Goal: Find contact information: Find contact information

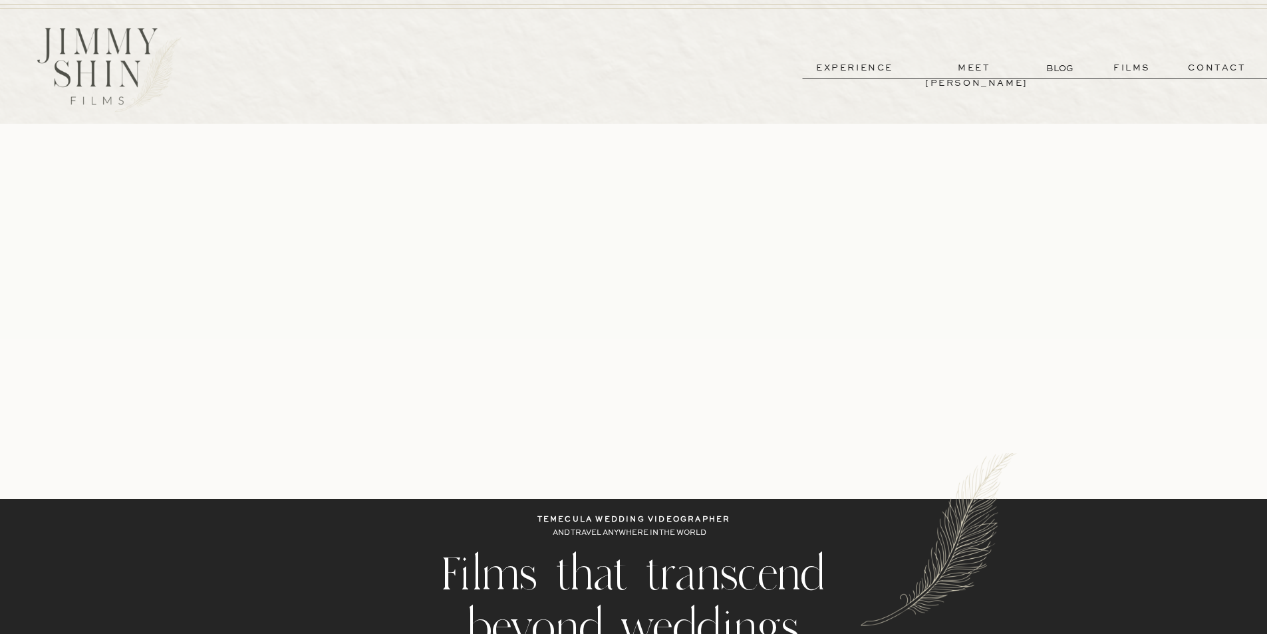
click at [1207, 69] on p "contact" at bounding box center [1217, 68] width 96 height 15
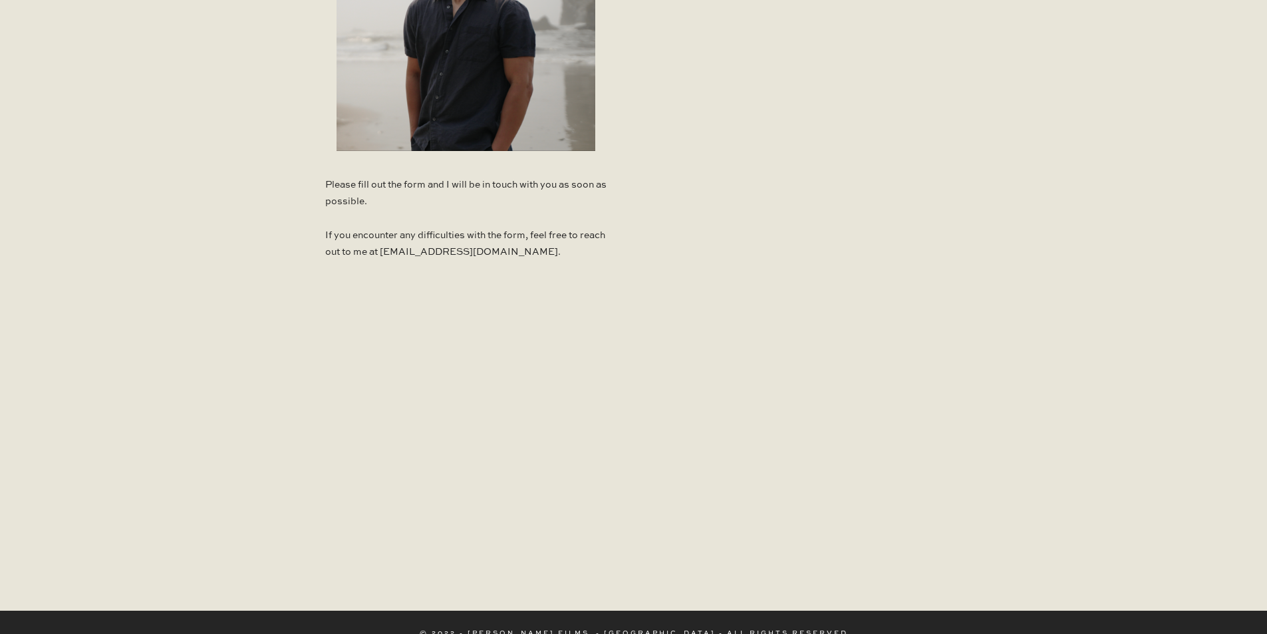
scroll to position [917, 0]
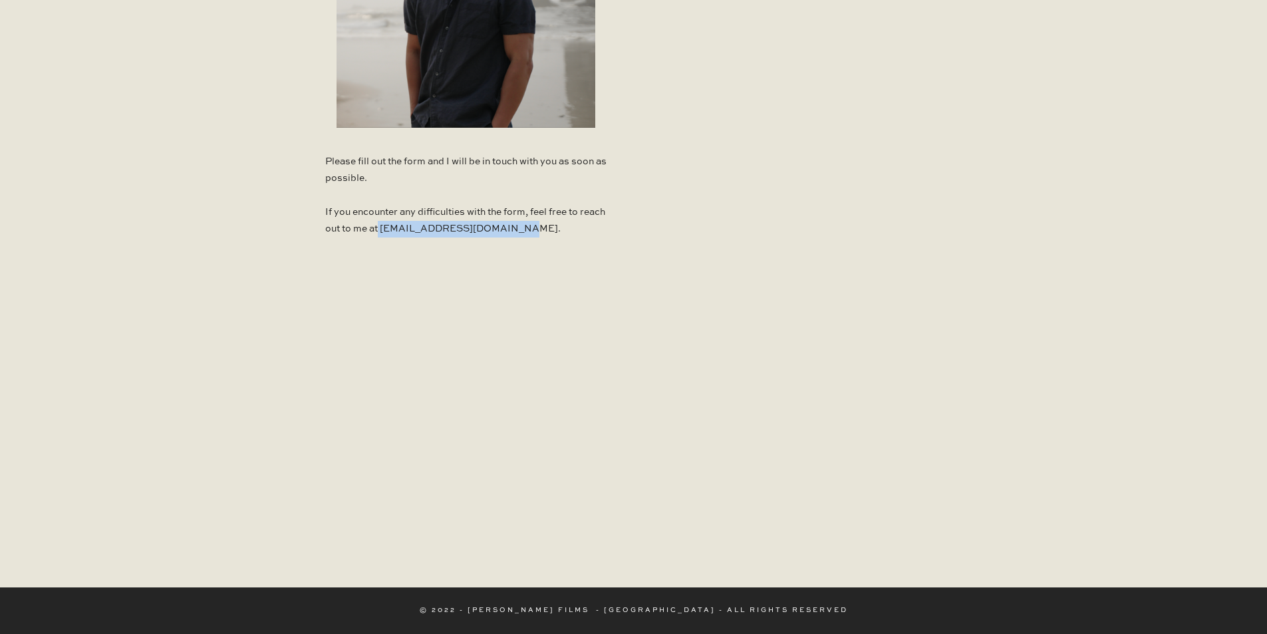
drag, startPoint x: 535, startPoint y: 227, endPoint x: 407, endPoint y: 235, distance: 127.9
click at [407, 235] on p "Please fill out the form and I will be in touch with you as soon as possible. I…" at bounding box center [465, 199] width 281 height 90
click at [577, 213] on p "Please fill out the form and I will be in touch with you as soon as possible. I…" at bounding box center [465, 199] width 281 height 90
drag, startPoint x: 529, startPoint y: 229, endPoint x: 407, endPoint y: 236, distance: 122.6
click at [407, 236] on p "Please fill out the form and I will be in touch with you as soon as possible. I…" at bounding box center [465, 199] width 281 height 90
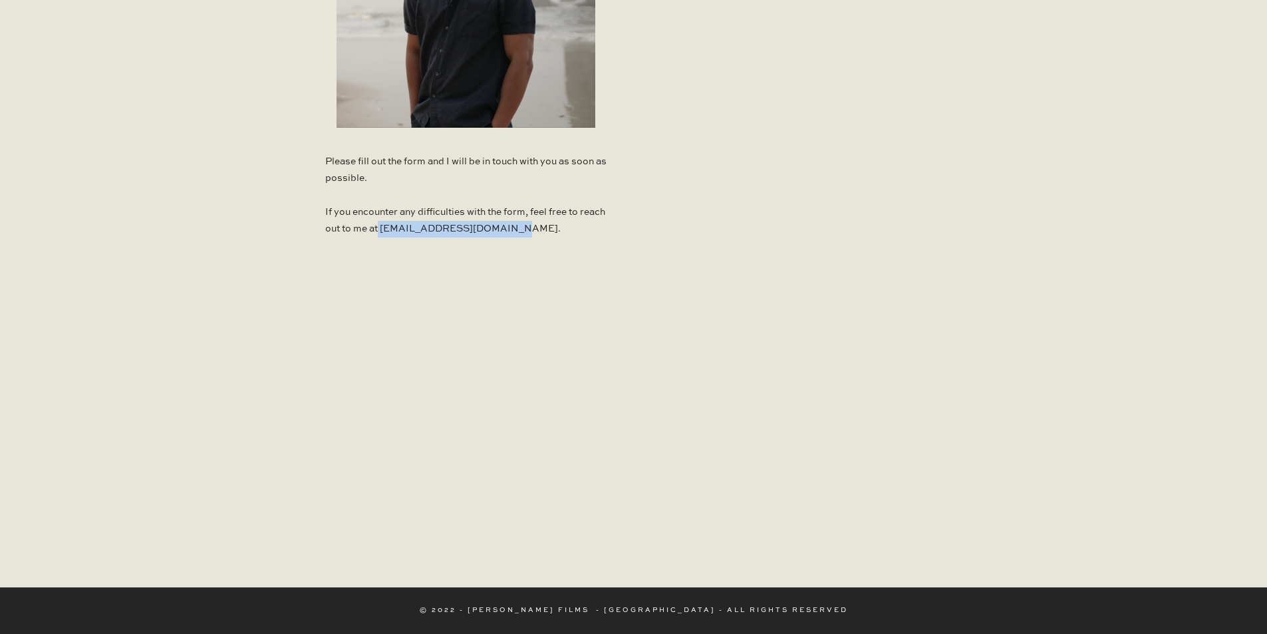
copy p "[EMAIL_ADDRESS][DOMAIN_NAME]"
